Goal: Book appointment/travel/reservation

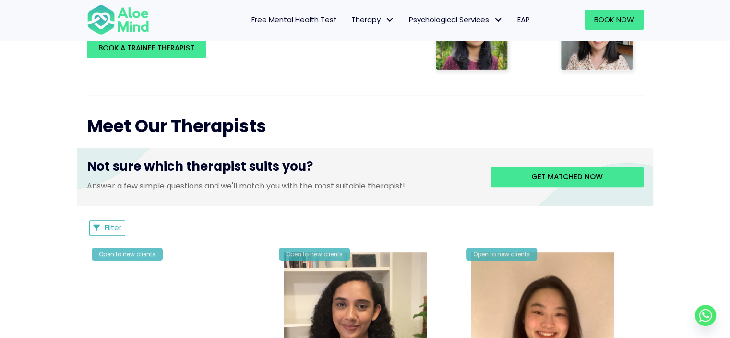
scroll to position [288, 0]
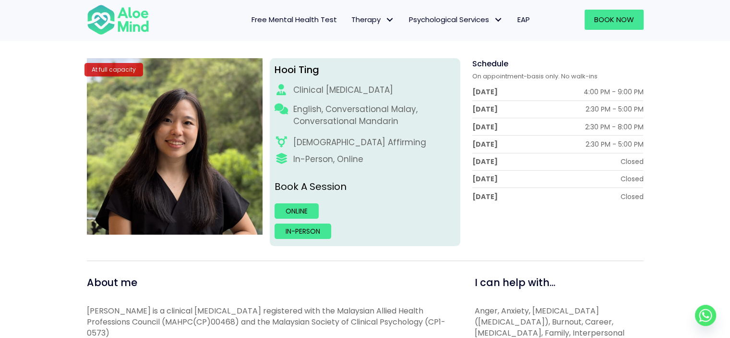
scroll to position [96, 0]
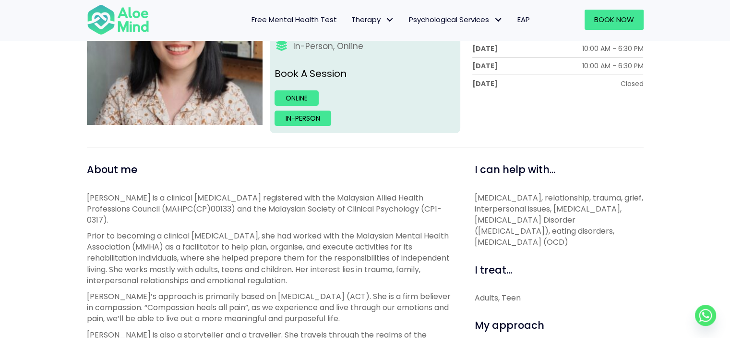
scroll to position [240, 0]
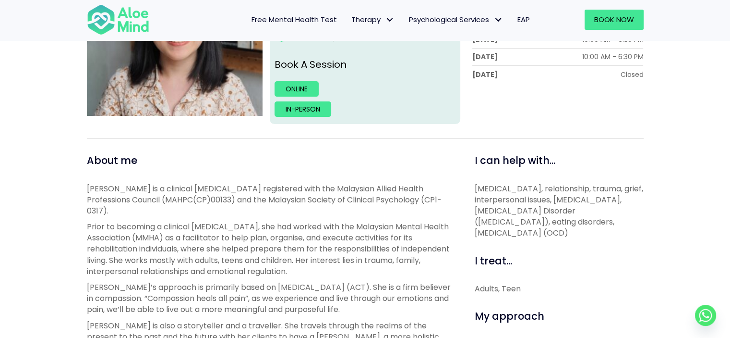
drag, startPoint x: 588, startPoint y: 236, endPoint x: 472, endPoint y: 190, distance: 124.1
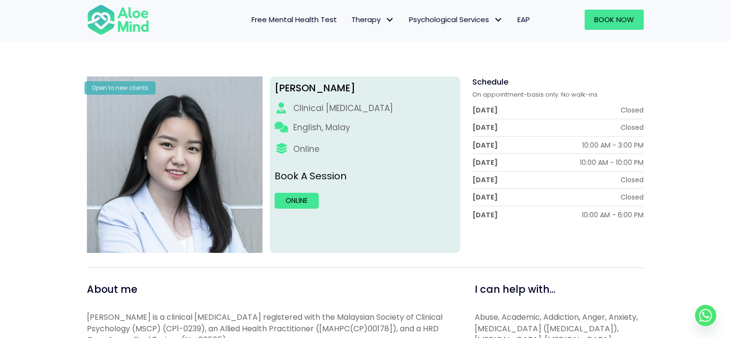
scroll to position [96, 0]
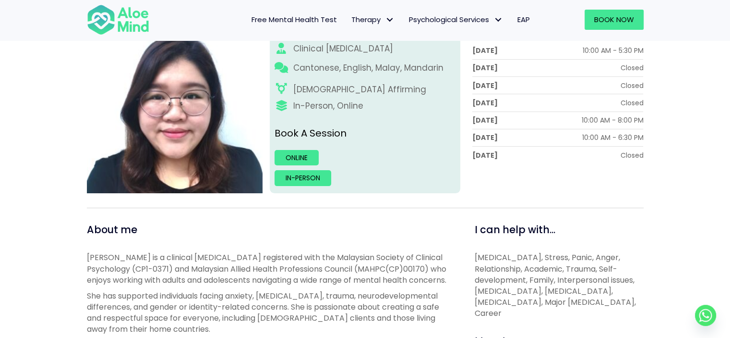
scroll to position [192, 0]
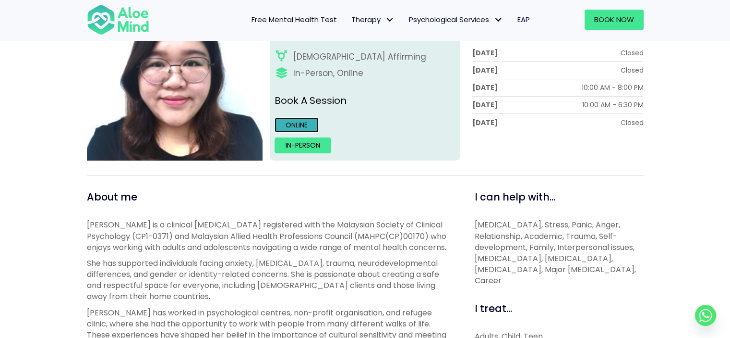
click at [305, 129] on link "Online" at bounding box center [297, 124] width 44 height 15
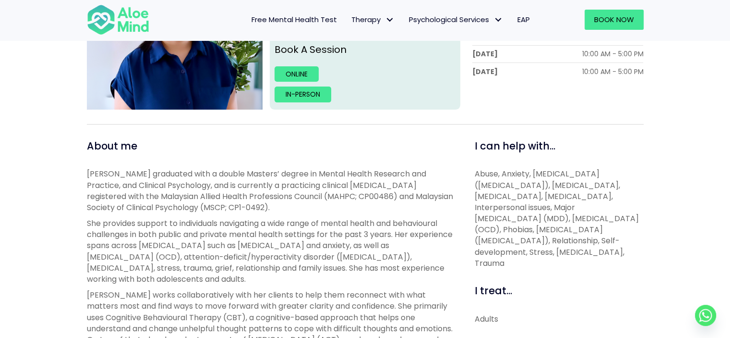
scroll to position [240, 0]
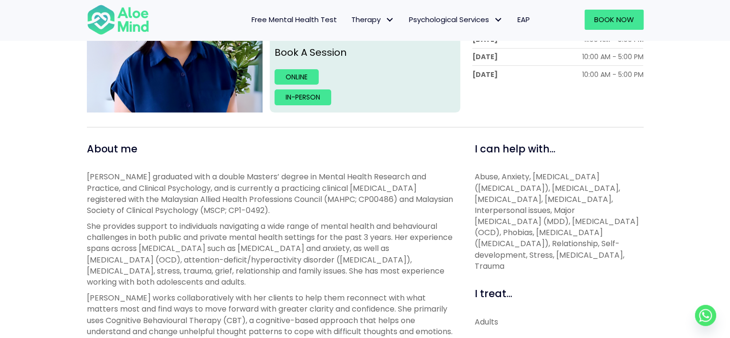
drag, startPoint x: 579, startPoint y: 266, endPoint x: 468, endPoint y: 173, distance: 144.5
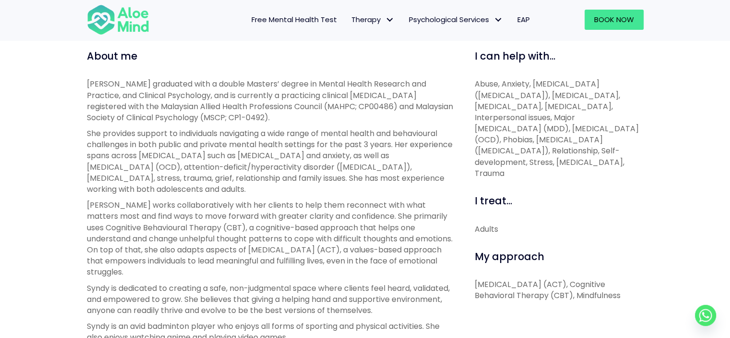
scroll to position [336, 0]
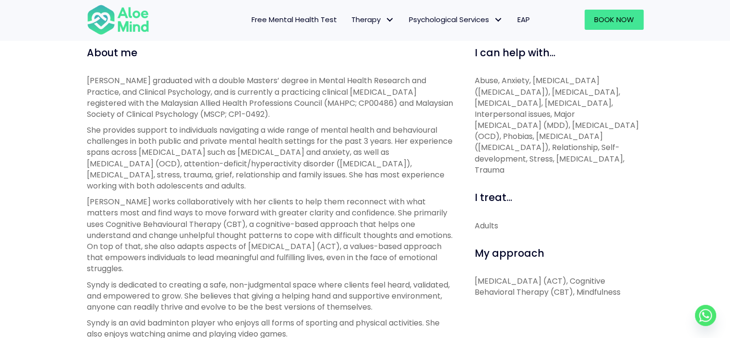
click at [201, 134] on p "She provides support to individuals navigating a wide range of mental health an…" at bounding box center [270, 157] width 366 height 67
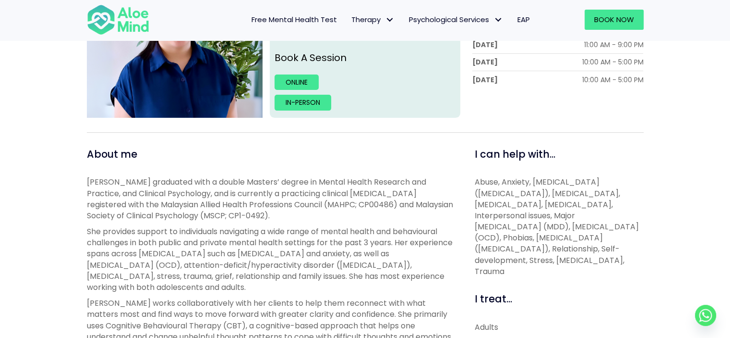
scroll to position [240, 0]
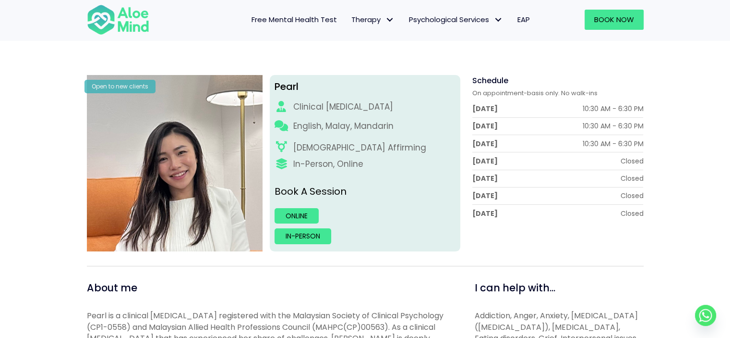
scroll to position [96, 0]
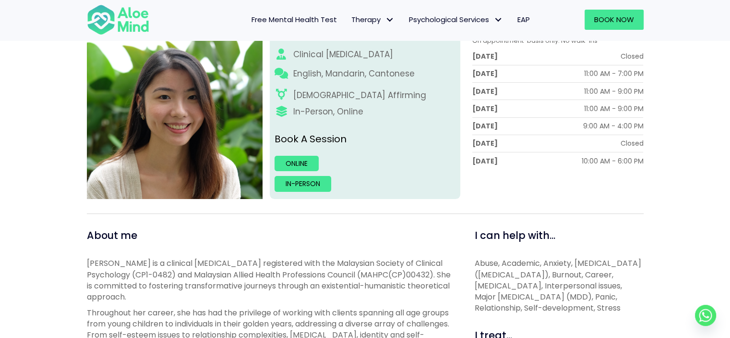
scroll to position [144, 0]
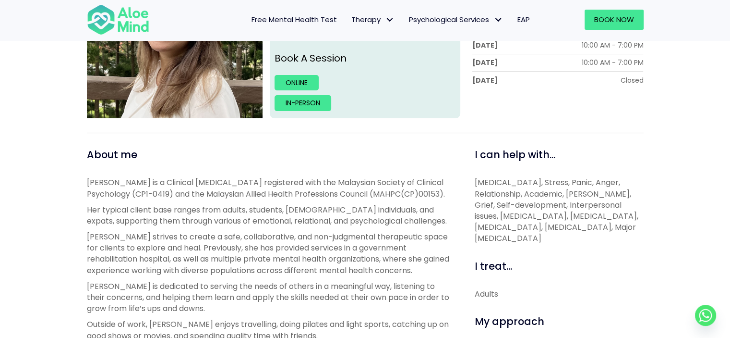
scroll to position [240, 0]
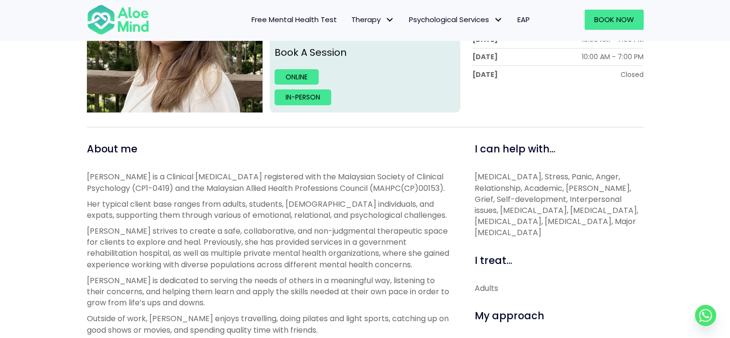
drag, startPoint x: 505, startPoint y: 179, endPoint x: 536, endPoint y: 238, distance: 66.8
click at [536, 238] on p "Depression, Anxiety, Stress, Panic, Anger, Relationship, Academic, Trauma, Grie…" at bounding box center [559, 204] width 169 height 67
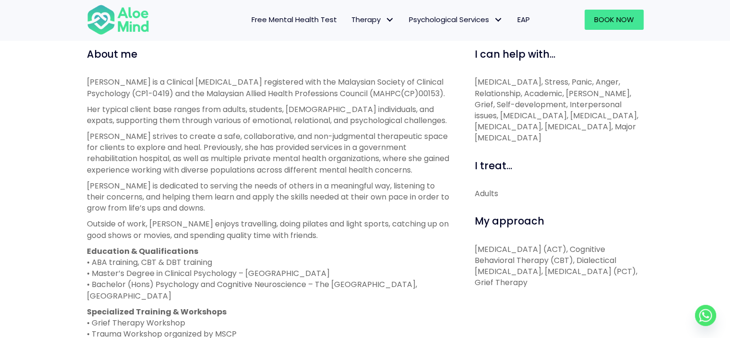
scroll to position [336, 0]
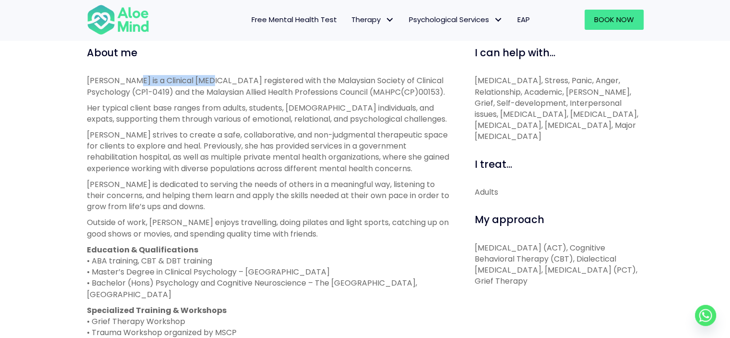
drag, startPoint x: 123, startPoint y: 80, endPoint x: 200, endPoint y: 80, distance: 76.8
click at [200, 80] on p "Kelly is a Clinical Psychologist registered with the Malaysian Society of Clini…" at bounding box center [270, 86] width 366 height 22
copy p "Clinical Psychologist"
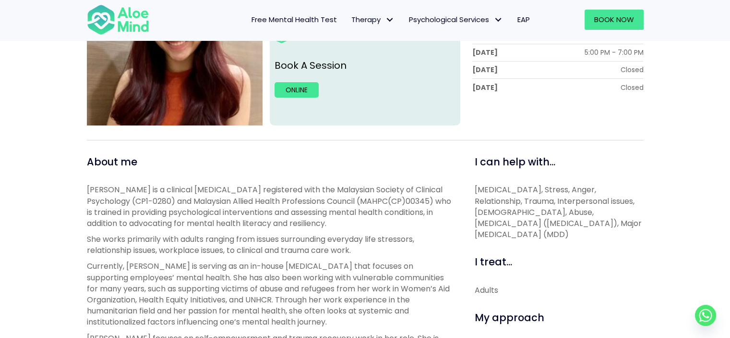
scroll to position [240, 0]
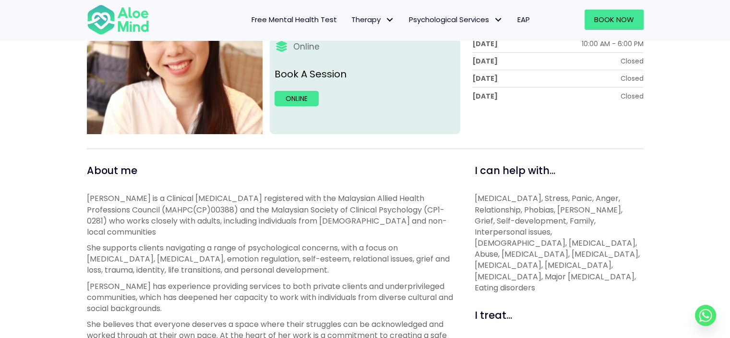
scroll to position [288, 0]
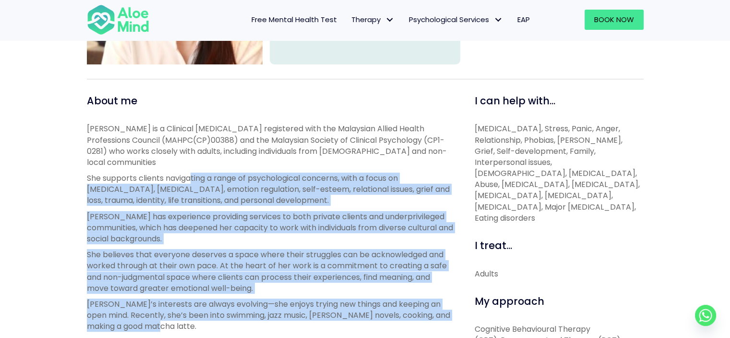
drag, startPoint x: 193, startPoint y: 164, endPoint x: 173, endPoint y: 311, distance: 148.3
click at [173, 311] on div "[PERSON_NAME] is a Clinical [MEDICAL_DATA] registered with the Malaysian Allied…" at bounding box center [270, 315] width 366 height 384
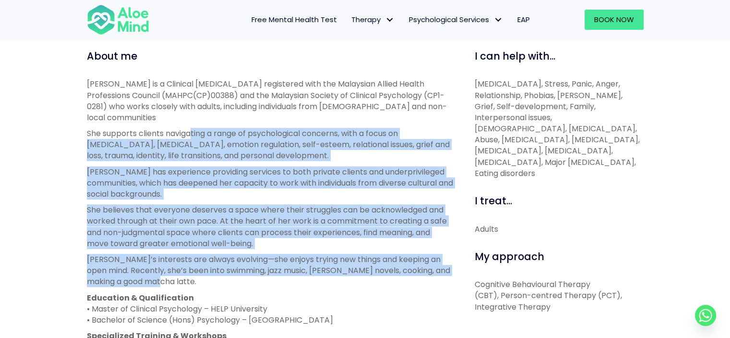
scroll to position [336, 0]
